Goal: Book appointment/travel/reservation

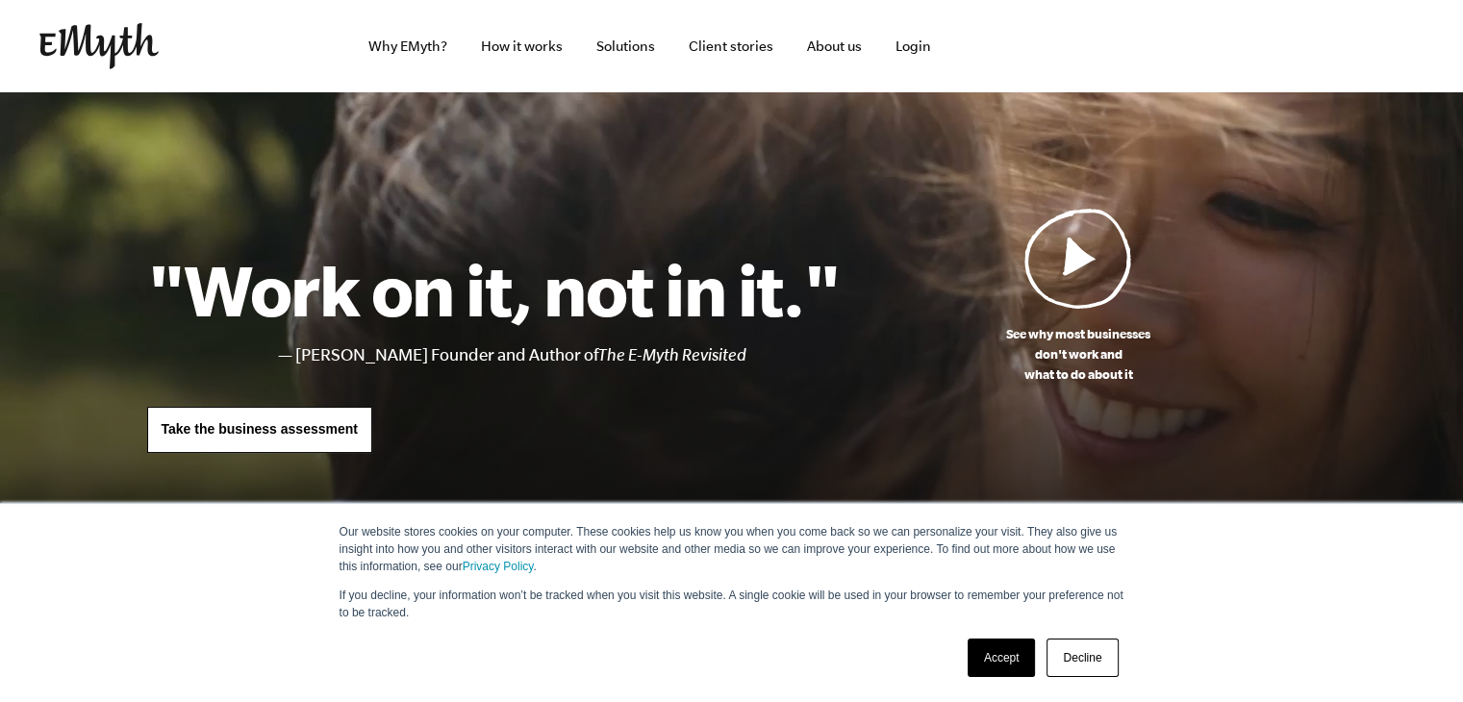
click at [1017, 667] on link "Accept" at bounding box center [1002, 658] width 68 height 38
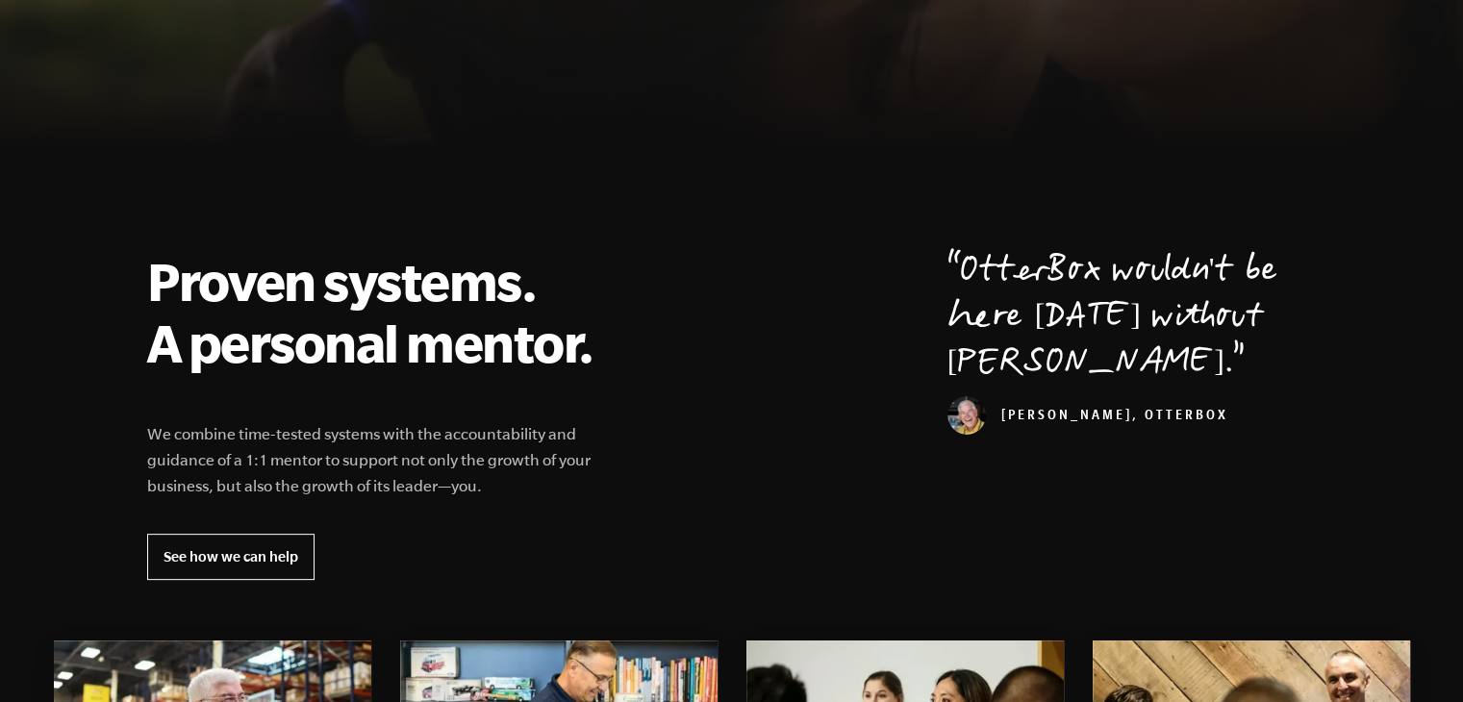
scroll to position [457, 0]
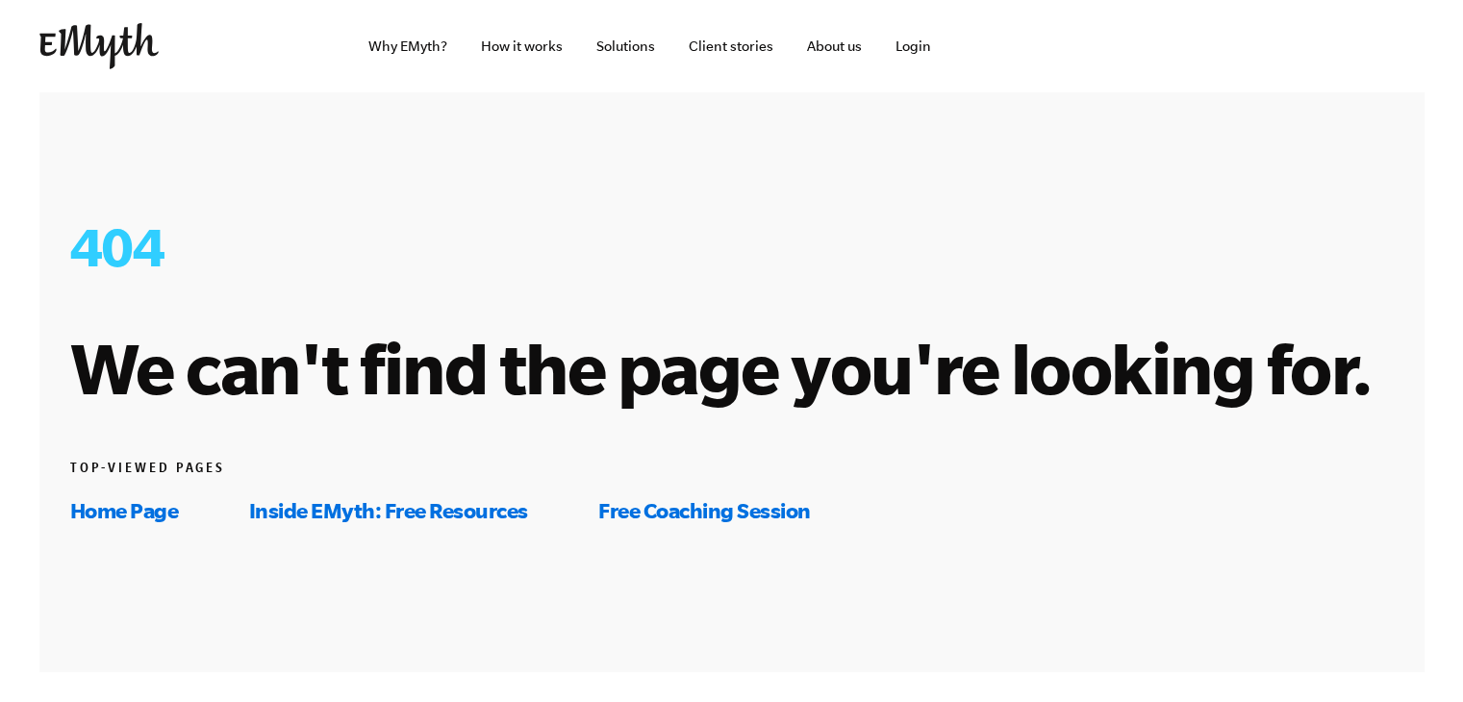
click at [455, 512] on link "Inside EMyth: Free Resources" at bounding box center [388, 510] width 279 height 24
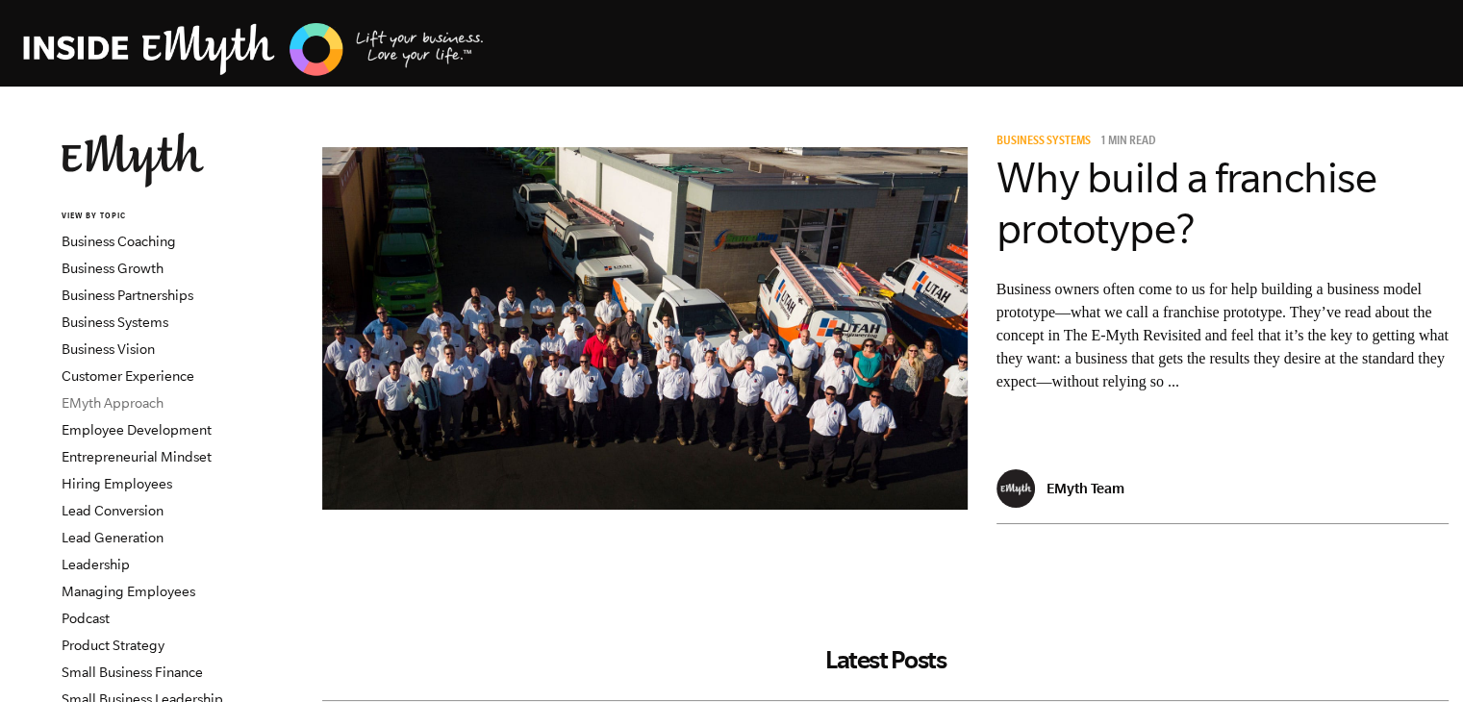
click at [124, 406] on link "EMyth Approach" at bounding box center [113, 402] width 102 height 15
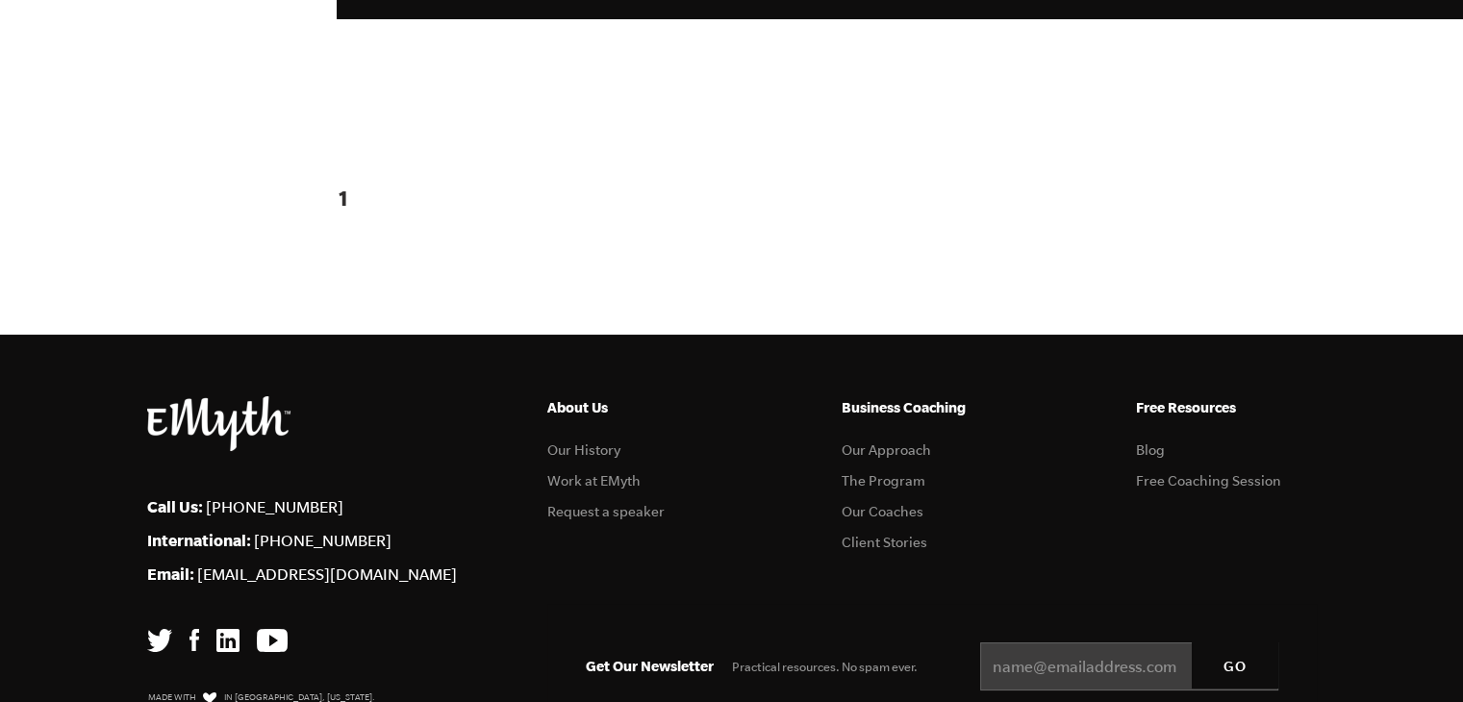
scroll to position [2585, 0]
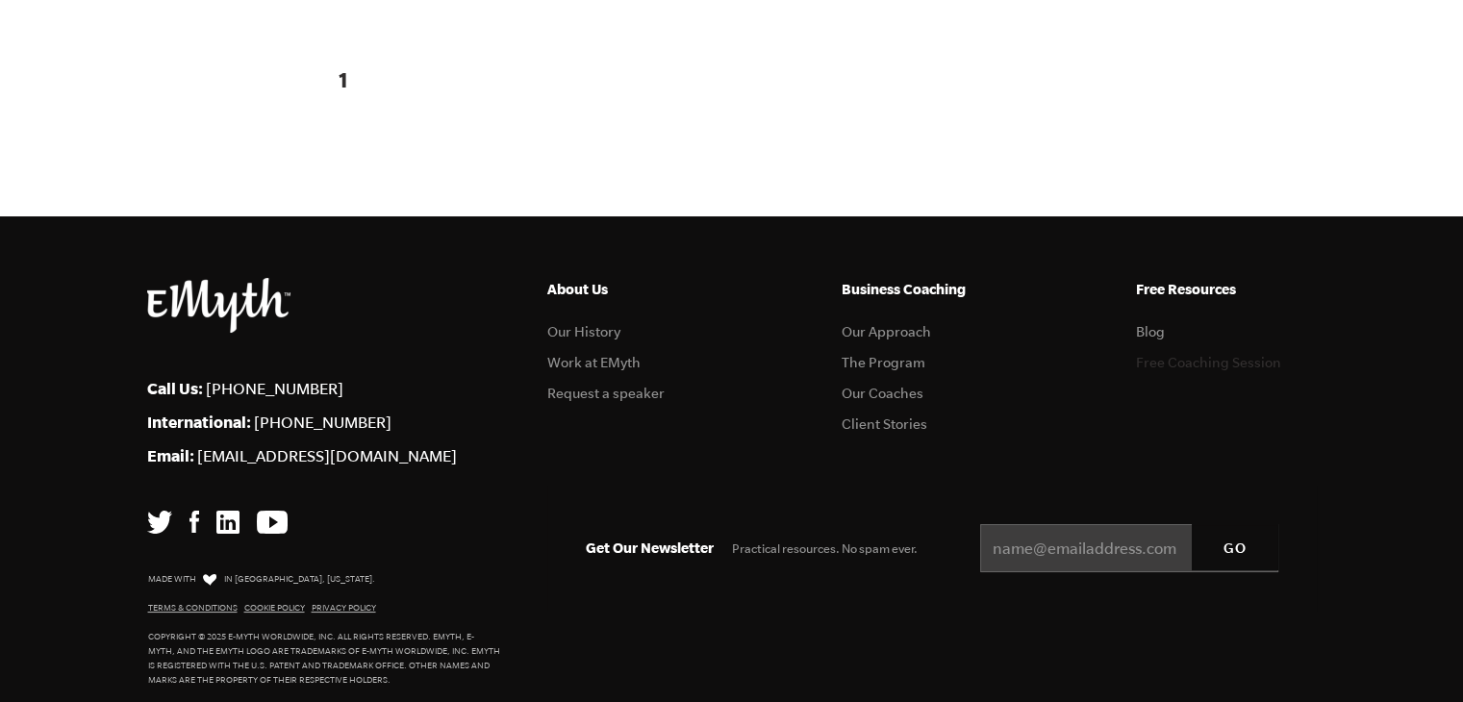
click at [1161, 355] on link "Free Coaching Session" at bounding box center [1208, 362] width 145 height 15
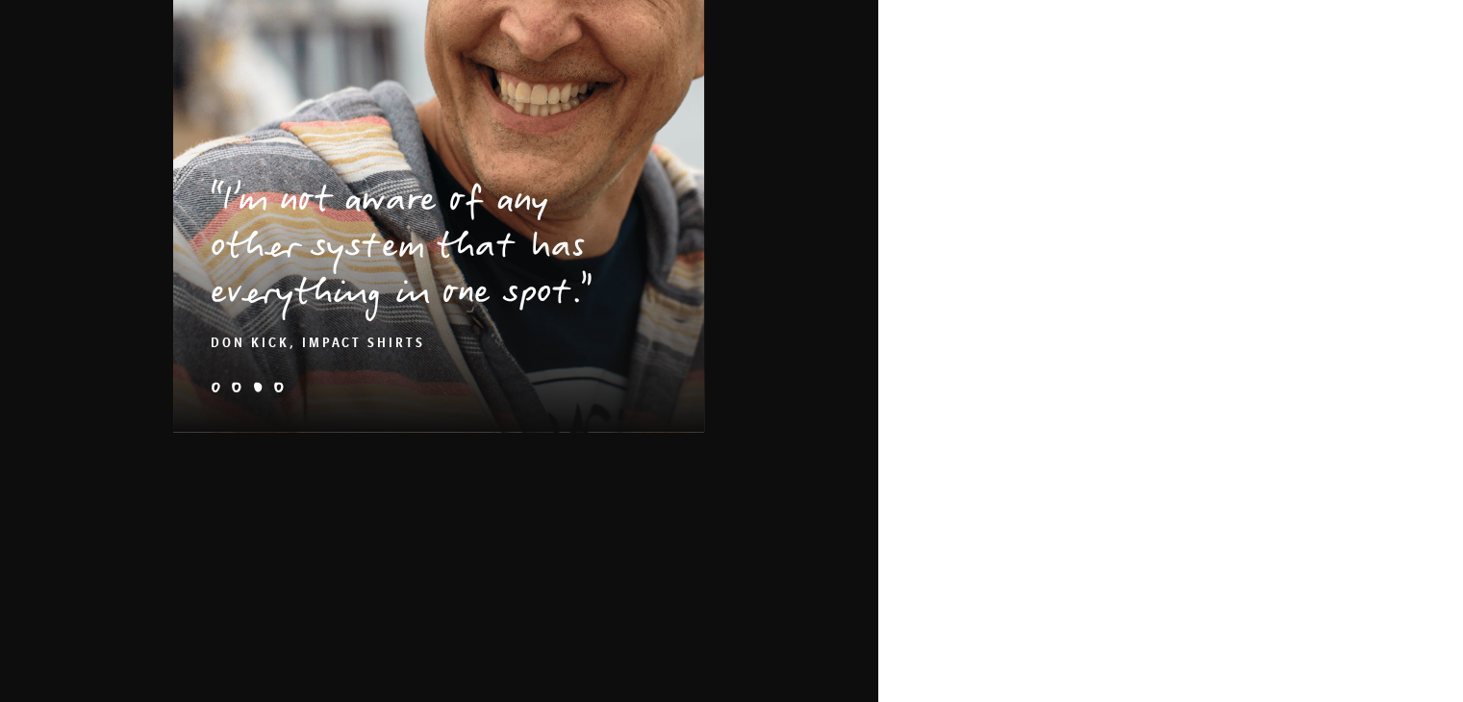
scroll to position [3124, 0]
